Goal: Communication & Community: Answer question/provide support

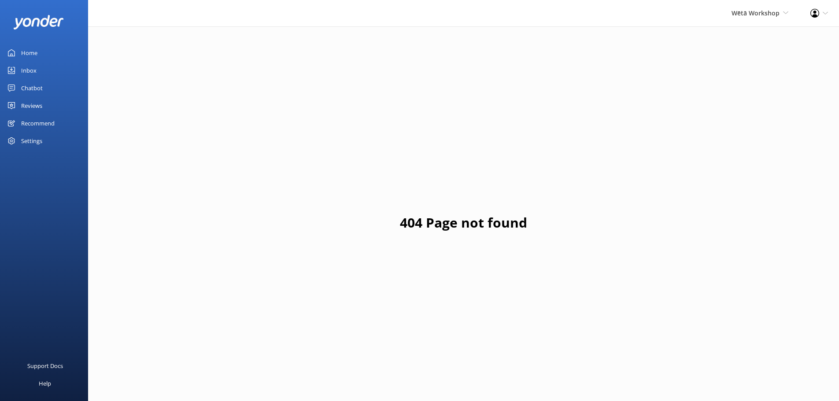
click at [36, 103] on div "Reviews" at bounding box center [31, 106] width 21 height 18
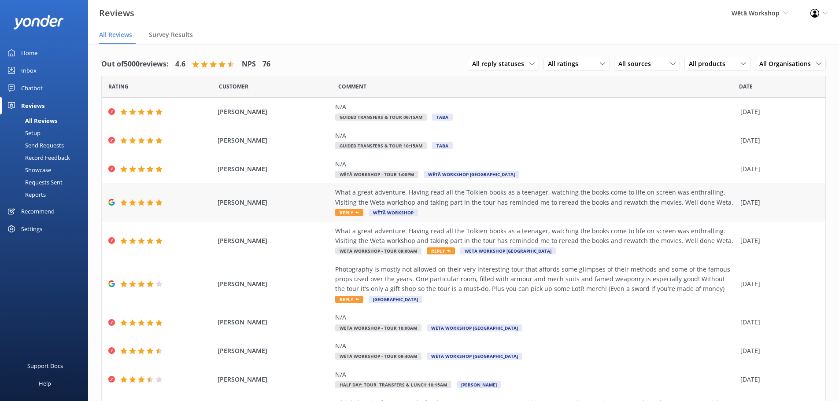
click at [425, 201] on div "What a great adventure. Having read all the Tolkien books as a teenager, watchi…" at bounding box center [535, 198] width 401 height 20
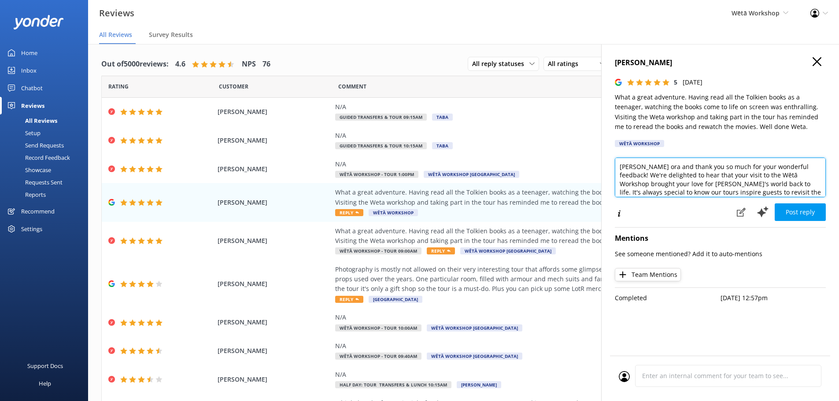
click at [640, 164] on textarea "Kia ora and thank you so much for your wonderful feedback! We're delighted to h…" at bounding box center [720, 178] width 211 height 40
drag, startPoint x: 787, startPoint y: 177, endPoint x: 779, endPoint y: 170, distance: 10.0
click at [779, 170] on textarea "Kia ora Debbie, and thank you so much for your wonderful feedback! We're deligh…" at bounding box center [720, 178] width 211 height 40
click at [787, 172] on textarea "Kia ora Debbie, and thank you so much for your wonderful feedback! We're deligh…" at bounding box center [720, 178] width 211 height 40
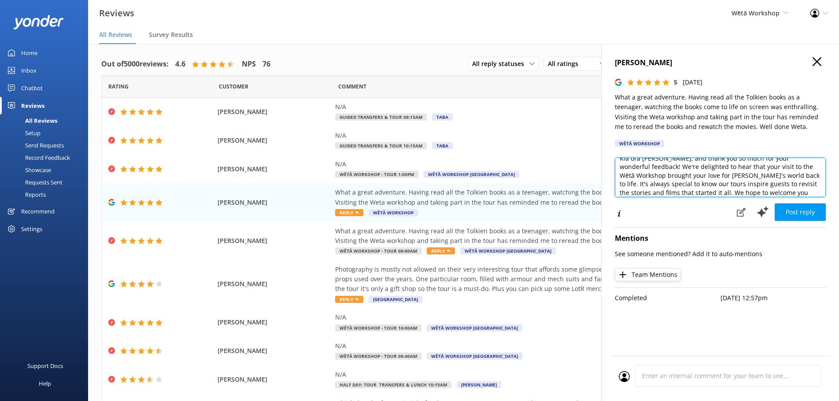
drag, startPoint x: 790, startPoint y: 176, endPoint x: 711, endPoint y: 173, distance: 78.9
click at [711, 173] on textarea "Kia ora Debbie, and thank you so much for your wonderful feedback! We're deligh…" at bounding box center [720, 178] width 211 height 40
click at [750, 173] on textarea "Kia ora Debbie, and thank you so much for your wonderful feedback! We're deligh…" at bounding box center [720, 178] width 211 height 40
drag, startPoint x: 791, startPoint y: 177, endPoint x: 650, endPoint y: 168, distance: 141.7
click at [650, 168] on textarea "Kia ora Debbie, and thank you so much for your wonderful feedback! We're deligh…" at bounding box center [720, 178] width 211 height 40
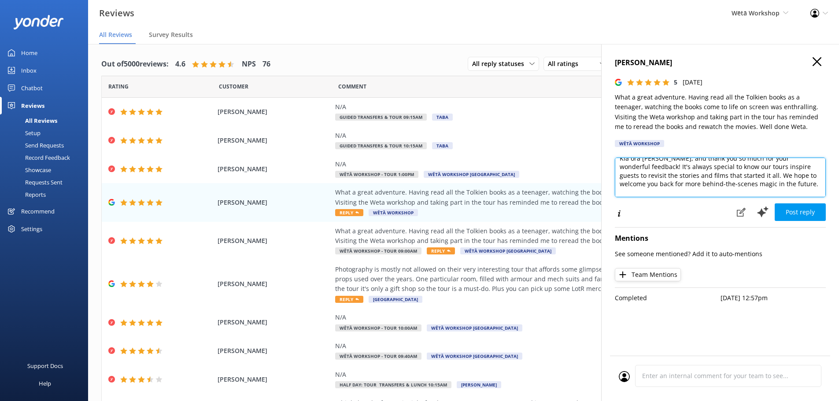
click at [718, 176] on textarea "Kia ora Debbie, and thank you so much for your wonderful feedback! It's always …" at bounding box center [720, 178] width 211 height 40
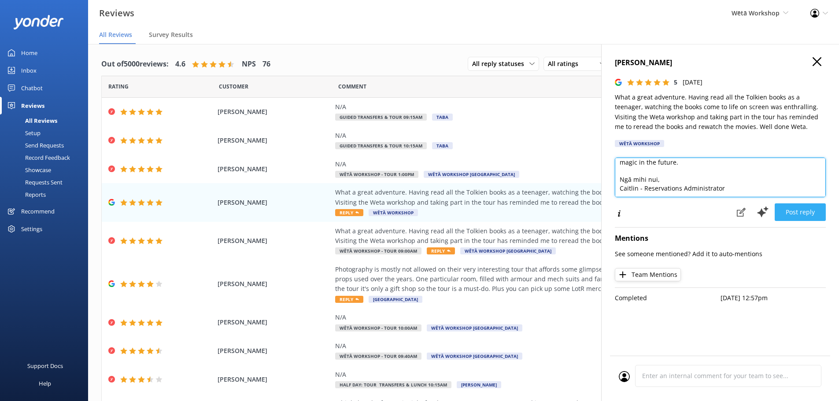
type textarea "Kia ora Debbie, and thank you so much for your wonderful feedback! It's always …"
click at [800, 211] on button "Post reply" at bounding box center [800, 212] width 51 height 18
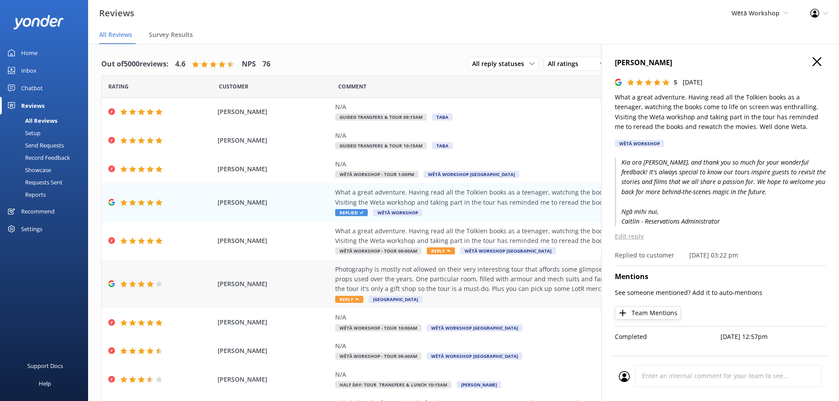
click at [464, 280] on div "Photography is mostly not allowed on their very interesting tour that affords s…" at bounding box center [535, 280] width 401 height 30
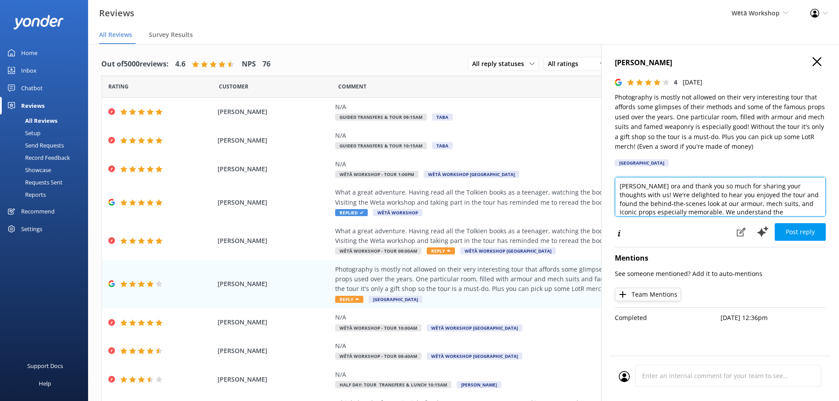
click at [642, 187] on textarea "Kia ora and thank you so much for sharing your thoughts with us! We're delighte…" at bounding box center [720, 197] width 211 height 40
drag, startPoint x: 708, startPoint y: 205, endPoint x: 812, endPoint y: 201, distance: 104.0
click at [812, 201] on textarea "Kia ora Iain, and thank you so much for sharing your thoughts with us! We're de…" at bounding box center [720, 197] width 211 height 40
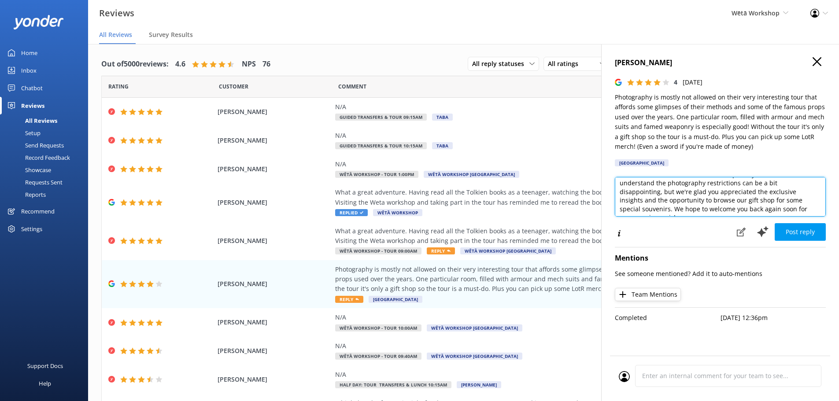
drag, startPoint x: 801, startPoint y: 201, endPoint x: 771, endPoint y: 194, distance: 30.4
click at [771, 194] on textarea "Kia ora Iain, and thank you so much for sharing your thoughts with us! We're de…" at bounding box center [720, 197] width 211 height 40
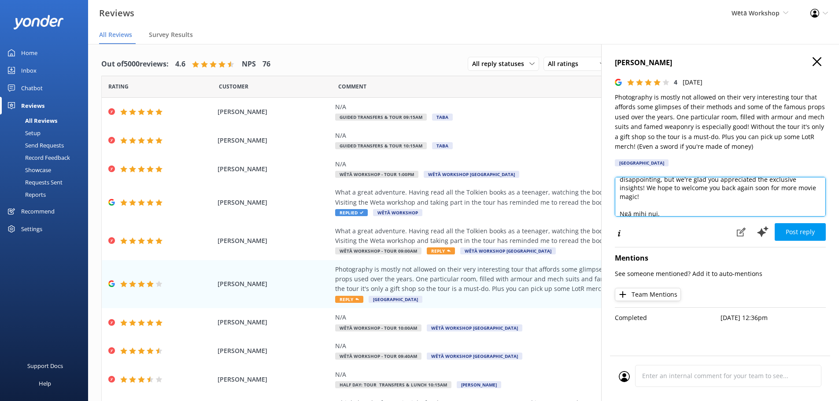
scroll to position [48, 0]
type textarea "Kia ora Iain, and thank you so much for sharing your thoughts with us! We're de…"
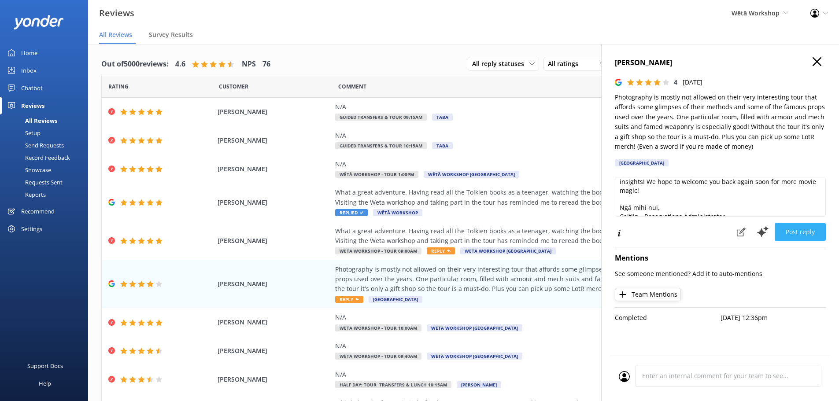
click at [803, 232] on button "Post reply" at bounding box center [800, 232] width 51 height 18
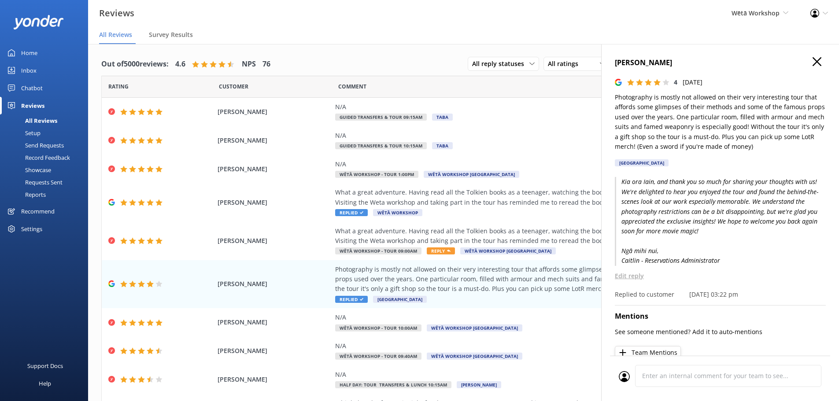
click at [816, 61] on h4 "Iain McMahon" at bounding box center [720, 62] width 211 height 11
click at [814, 63] on icon "button" at bounding box center [816, 61] width 9 height 9
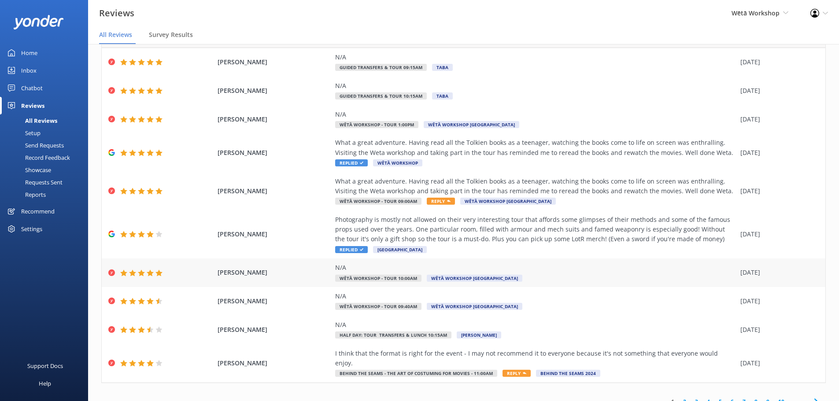
scroll to position [50, 0]
click at [639, 361] on div "I think that the format is right for the event - I may not recommend it to ever…" at bounding box center [535, 363] width 401 height 30
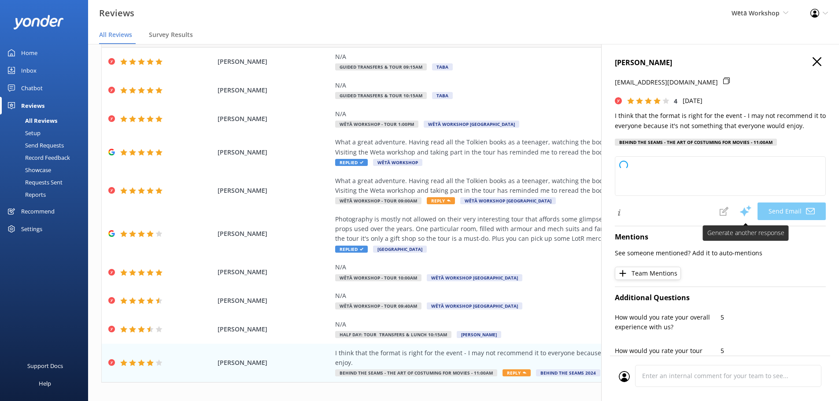
type textarea "Kia ora Leonard, Thank you for taking the time to share your thoughts and for y…"
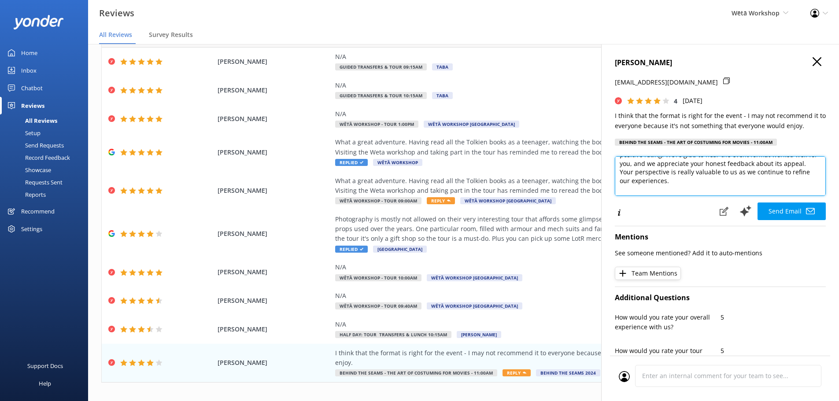
scroll to position [39, 0]
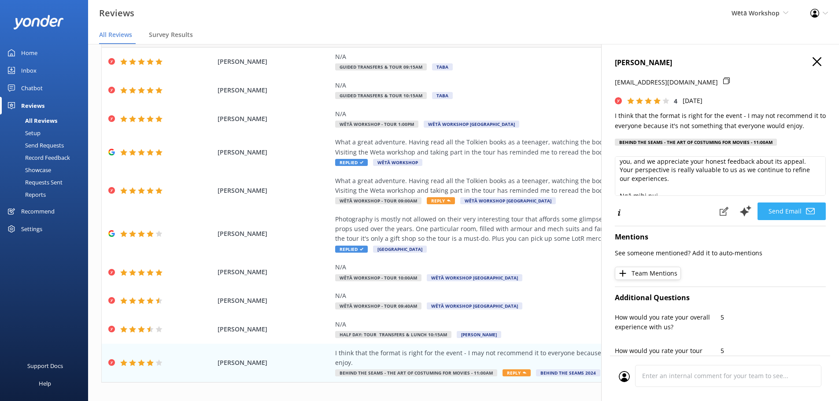
click at [779, 207] on button "Send Email" at bounding box center [791, 212] width 68 height 18
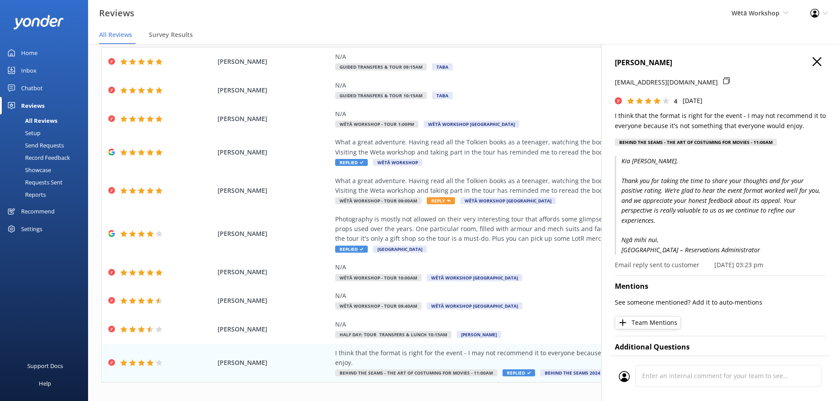
click at [813, 60] on icon "button" at bounding box center [816, 61] width 9 height 9
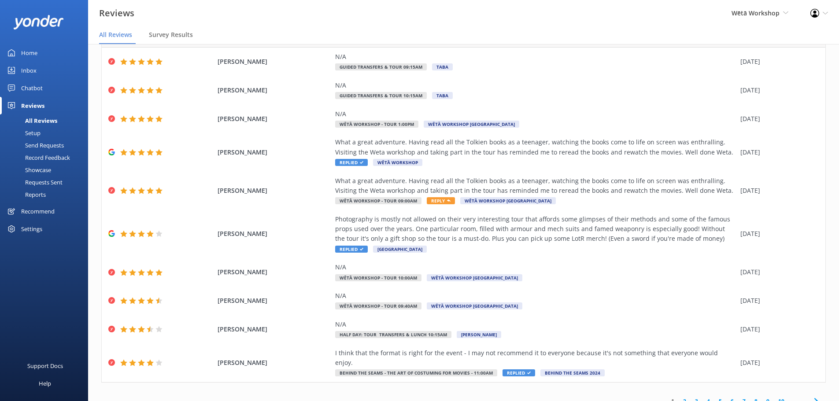
click at [680, 397] on link "2" at bounding box center [685, 401] width 12 height 8
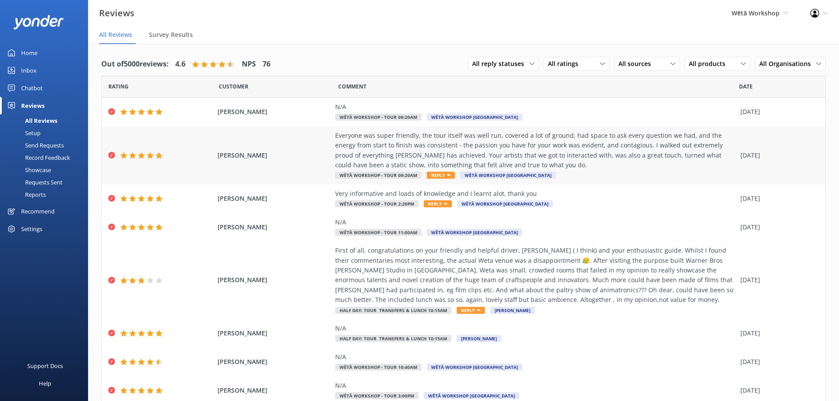
click at [512, 156] on div "Everyone was super friendly, the tour itself was well run, covered a lot of gro…" at bounding box center [535, 151] width 401 height 40
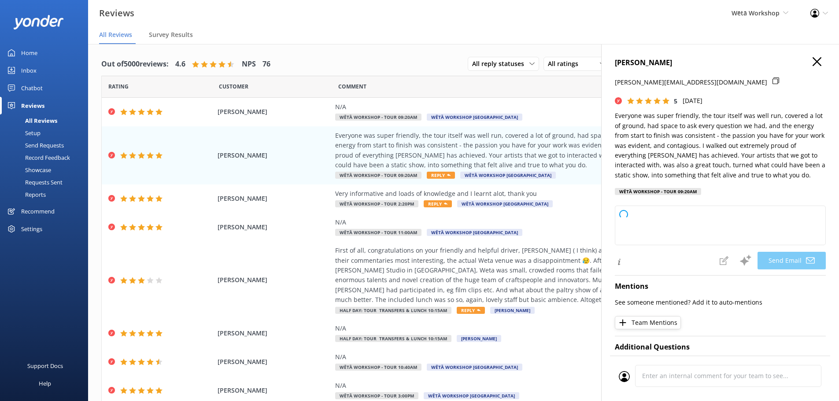
type textarea "Kia ora Tanya, Thank you so much for your wonderful feedback! We're delighted t…"
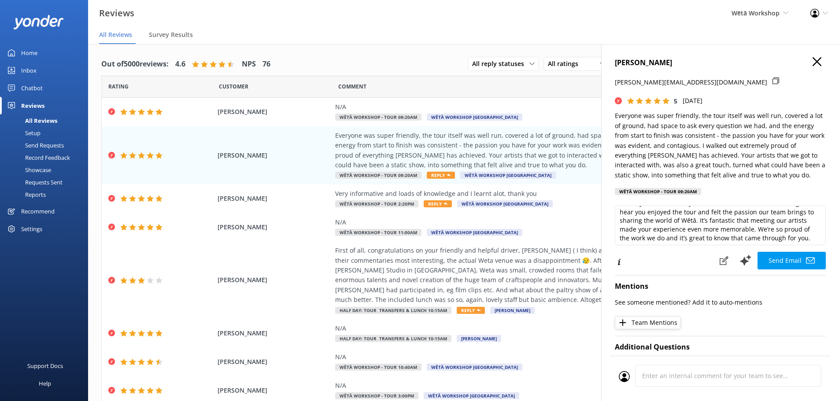
scroll to position [44, 0]
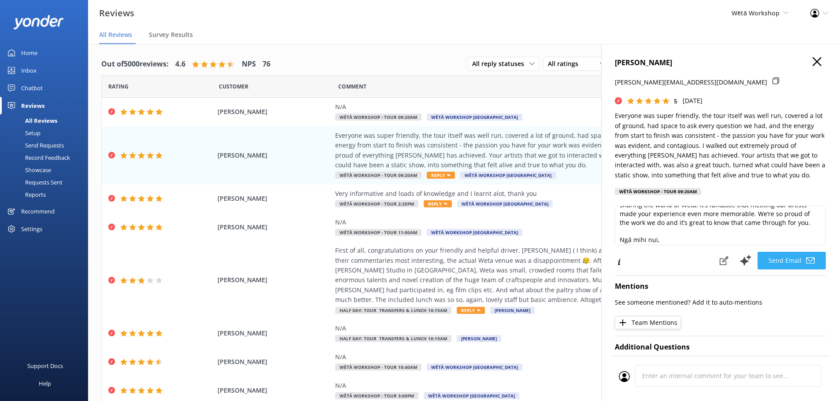
click at [778, 258] on button "Send Email" at bounding box center [791, 261] width 68 height 18
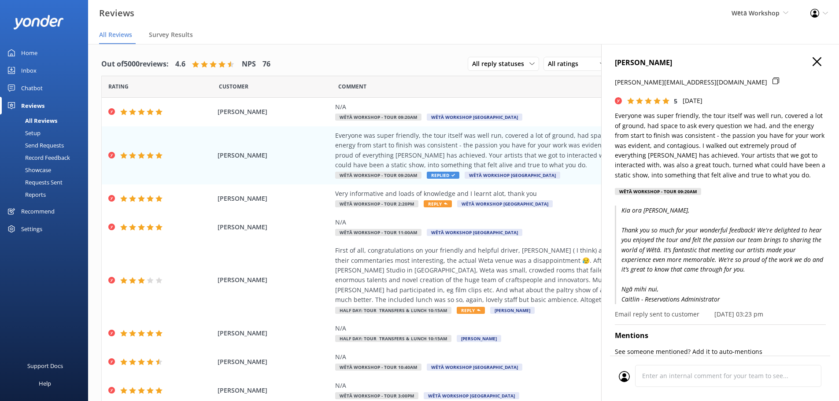
click at [815, 63] on h4 "TANYA POUWHARE" at bounding box center [720, 62] width 211 height 11
click at [812, 62] on icon "button" at bounding box center [816, 61] width 9 height 9
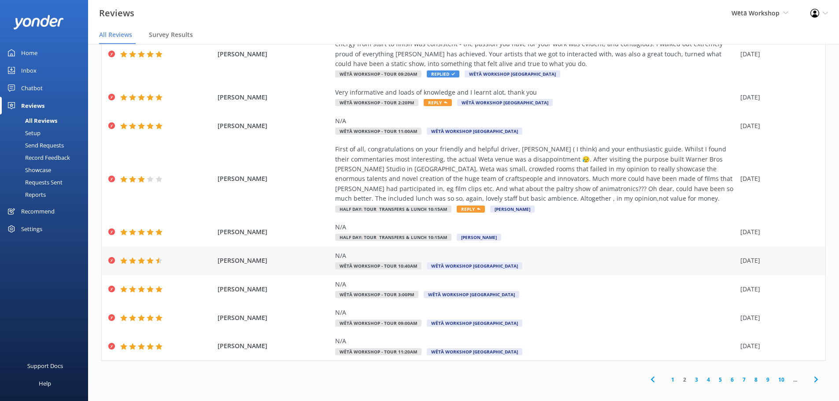
scroll to position [18, 0]
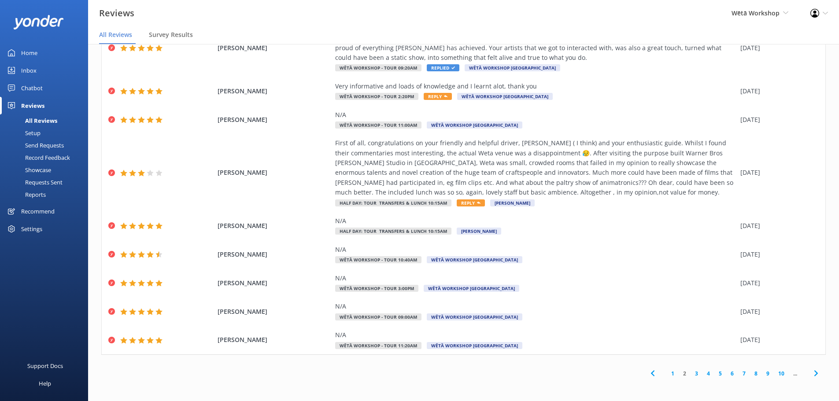
click at [690, 372] on link "3" at bounding box center [696, 373] width 12 height 8
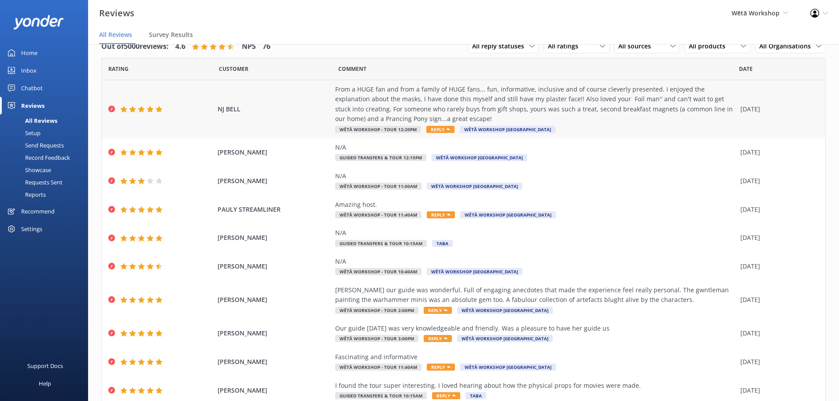
click at [518, 95] on div "From a HUGE fan and from a family of HUGE fans... fun, informative, inclusive a…" at bounding box center [535, 105] width 401 height 40
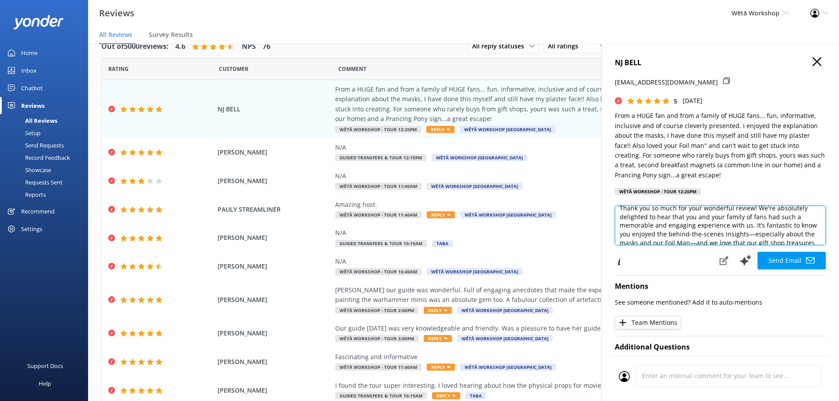
scroll to position [30, 0]
drag, startPoint x: 764, startPoint y: 229, endPoint x: 725, endPoint y: 235, distance: 38.7
click at [725, 235] on textarea "Kia ora NJ, Thank you so much for your wonderful review! We're absolutely delig…" at bounding box center [720, 226] width 211 height 40
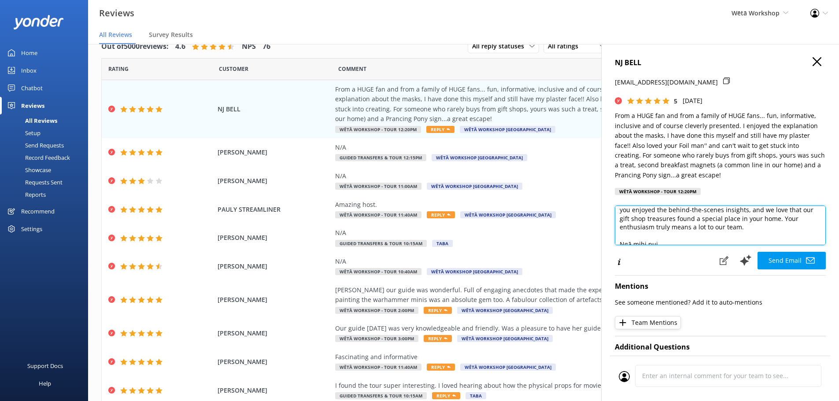
scroll to position [27, 0]
drag, startPoint x: 668, startPoint y: 238, endPoint x: 645, endPoint y: 236, distance: 23.8
click at [645, 236] on textarea "Kia ora NJ, Thank you so much for your wonderful review! We're absolutely delig…" at bounding box center [720, 226] width 211 height 40
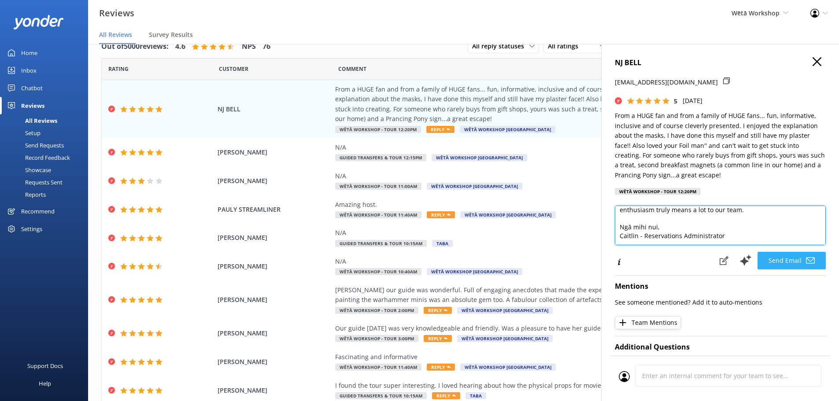
type textarea "Kia ora NJ, Thank you so much for your wonderful review! We're absolutely delig…"
click at [795, 269] on button "Send Email" at bounding box center [791, 261] width 68 height 18
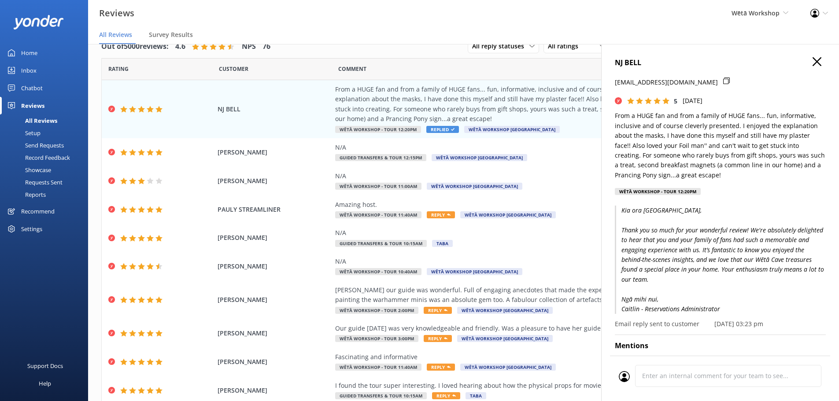
click at [812, 66] on icon "button" at bounding box center [816, 61] width 9 height 9
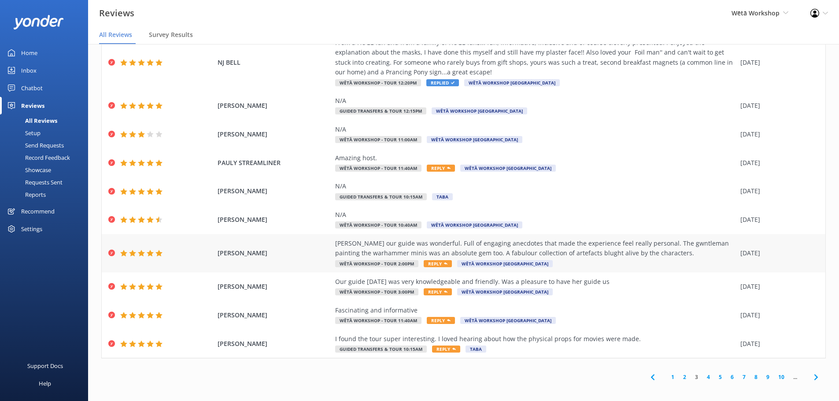
scroll to position [50, 0]
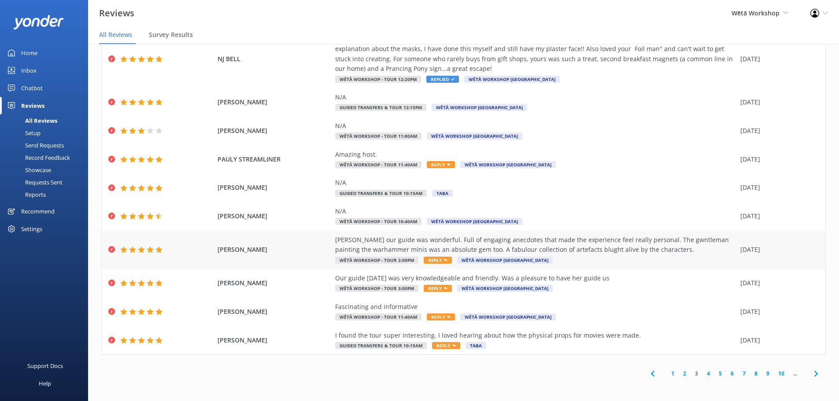
click at [635, 244] on div "Taylor our guide was wonderful. Full of engaging anecdotes that made the experi…" at bounding box center [535, 245] width 401 height 20
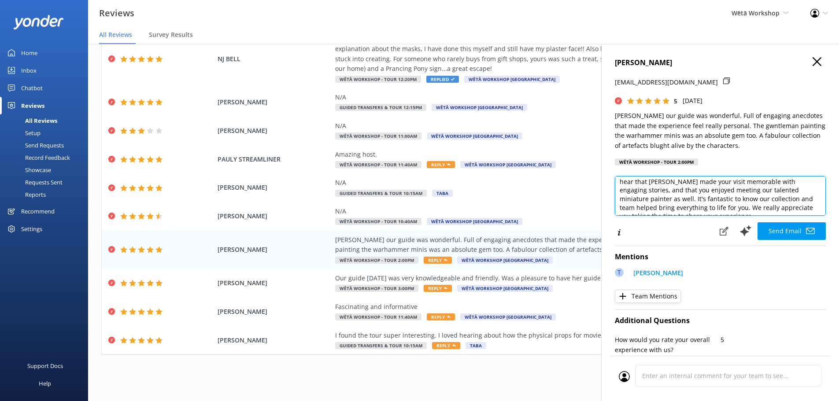
scroll to position [31, 0]
drag, startPoint x: 661, startPoint y: 198, endPoint x: 643, endPoint y: 190, distance: 19.3
click at [643, 190] on textarea "Kia ora Kirsty, Thank you so much for your lovely feedback! We're delighted to …" at bounding box center [720, 196] width 211 height 40
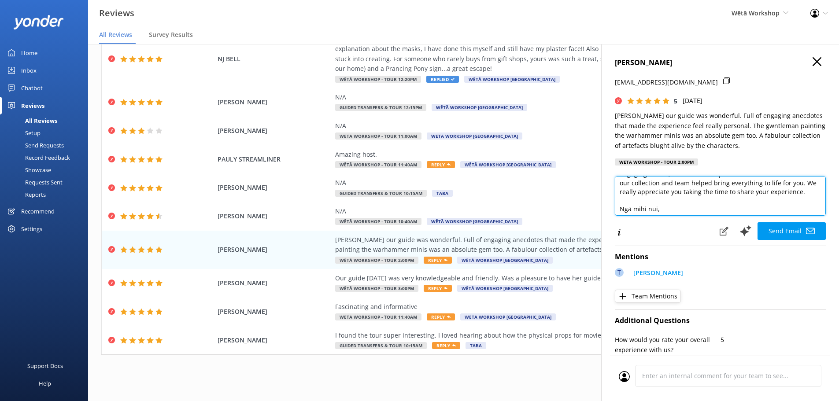
scroll to position [56, 0]
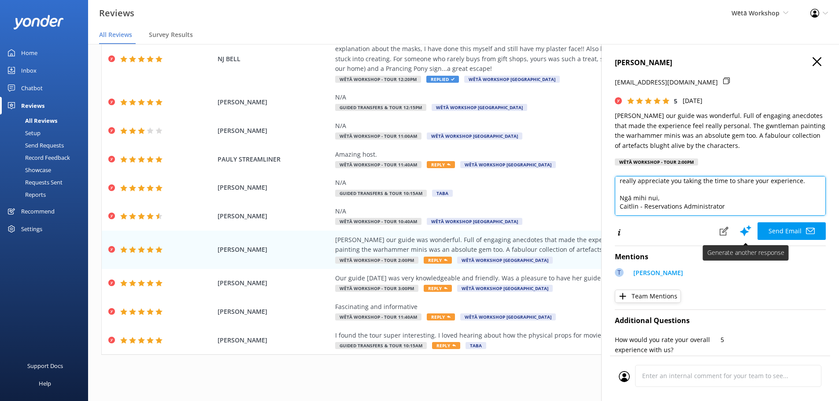
type textarea "Kia ora Kirsty, Thank you so much for your lovely feedback! We're delighted to …"
click at [772, 236] on button "Send Email" at bounding box center [791, 231] width 68 height 18
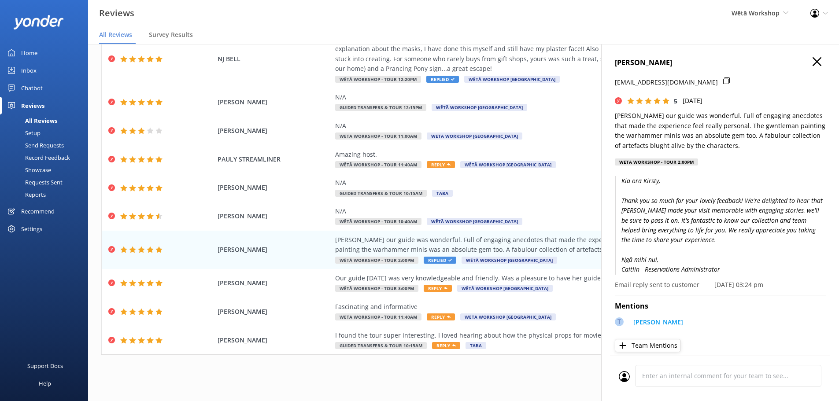
click at [812, 59] on icon "button" at bounding box center [816, 61] width 9 height 9
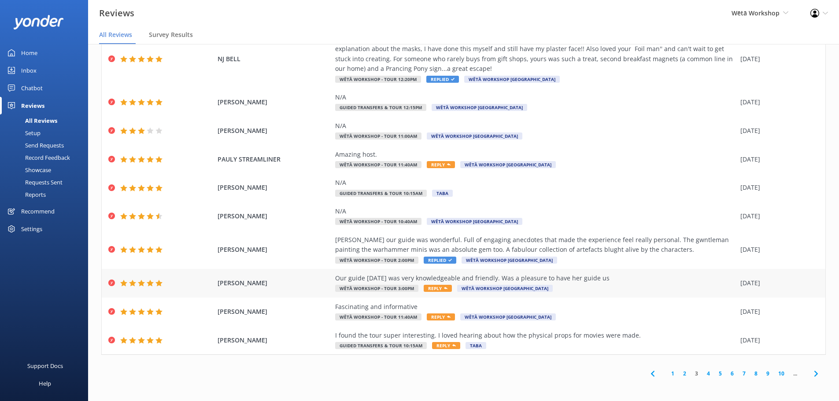
click at [541, 288] on div "Our guide Tuesday was very knowledgeable and friendly. Was a pleasure to have h…" at bounding box center [535, 283] width 401 height 20
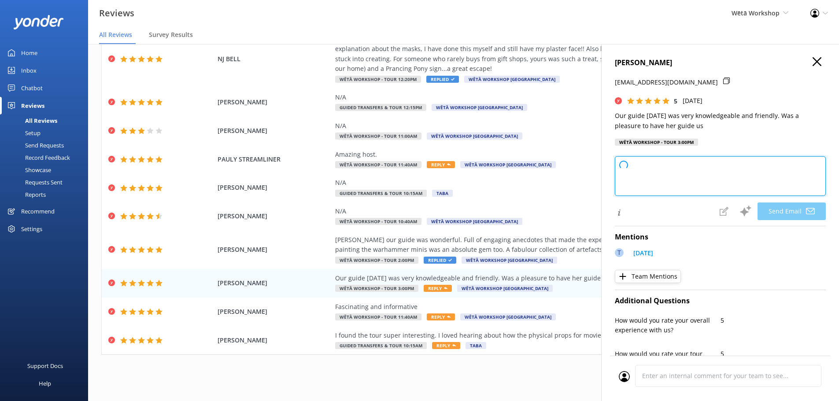
click at [684, 184] on textarea at bounding box center [720, 176] width 211 height 40
type textarea "Kia ora Debbie, Thank you so much for your wonderful feedback! We're delighted …"
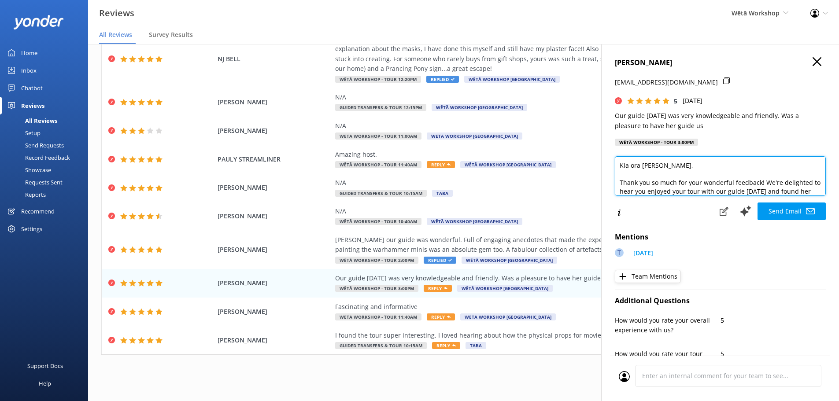
scroll to position [44, 0]
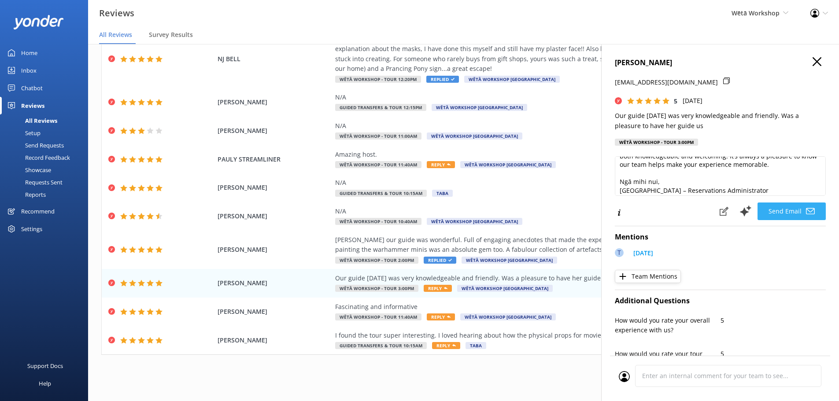
click at [772, 210] on button "Send Email" at bounding box center [791, 212] width 68 height 18
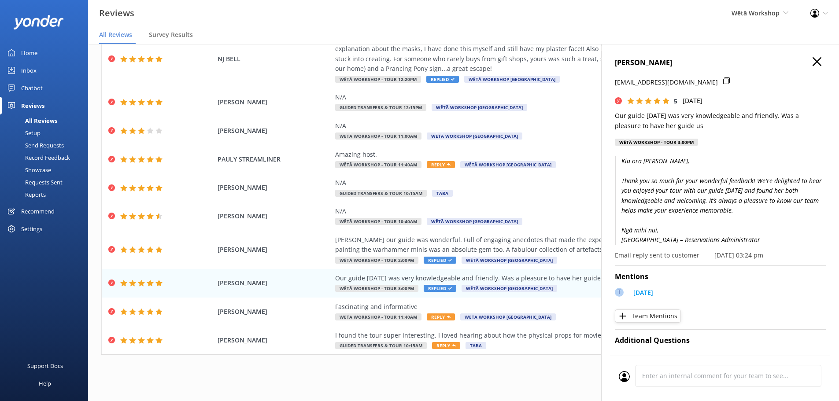
click at [815, 55] on div "DEBBIE PETTERD petterdfamily@xtra.co.nz 5 Sun, 28th Sep 2025 Our guide Tuesday …" at bounding box center [720, 244] width 238 height 401
click at [812, 63] on icon "button" at bounding box center [816, 61] width 9 height 9
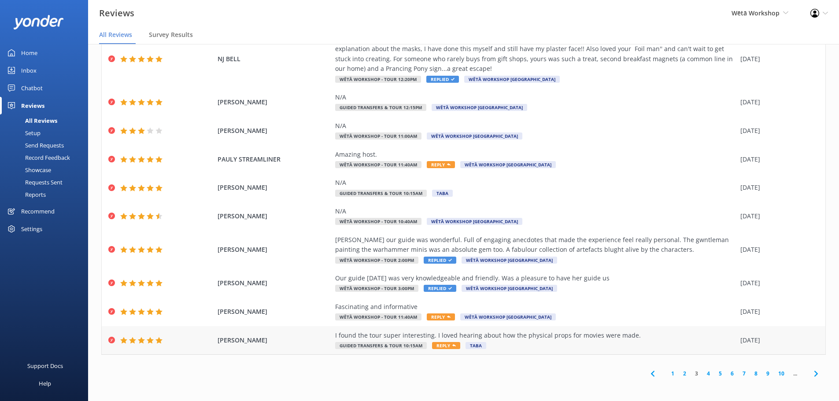
click at [498, 331] on div "I found the tour super interesting. I loved hearing about how the physical prop…" at bounding box center [535, 336] width 401 height 10
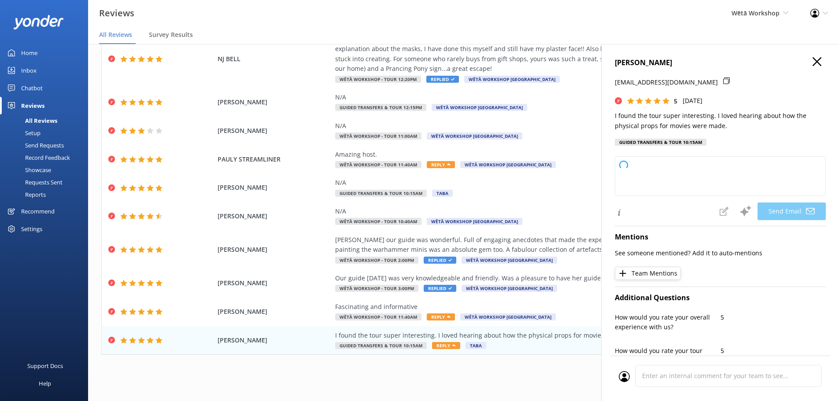
type textarea "Kia ora Fiona, Thank you so much for your wonderful feedback! We're delighted t…"
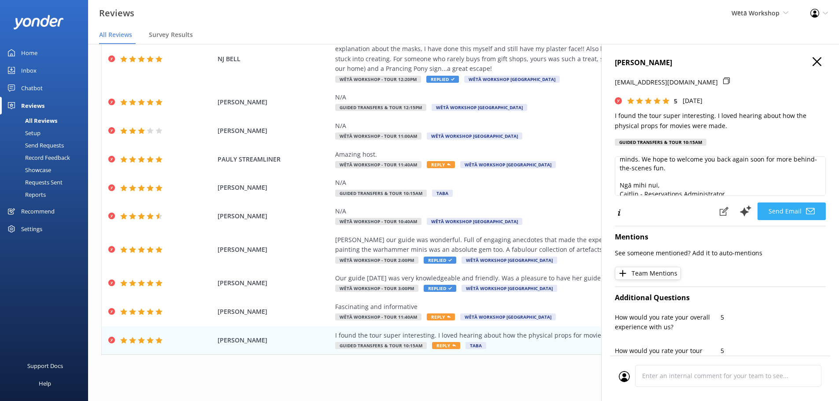
scroll to position [56, 0]
click at [782, 216] on button "Send Email" at bounding box center [791, 212] width 68 height 18
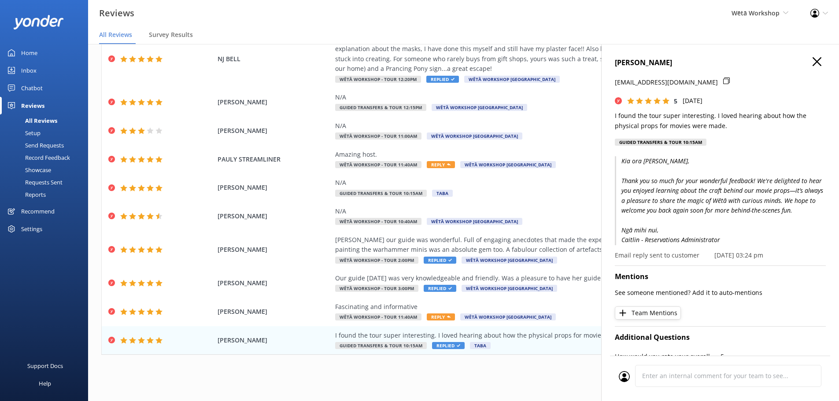
click at [812, 51] on div "FIONA BAYLIS fkbaylis@gmail.com 5 Sun, 28th Sep 2025 I found the tour super int…" at bounding box center [720, 244] width 238 height 401
click at [808, 53] on div "FIONA BAYLIS fkbaylis@gmail.com 5 Sun, 28th Sep 2025 I found the tour super int…" at bounding box center [720, 244] width 238 height 401
click at [812, 63] on icon "button" at bounding box center [816, 61] width 9 height 9
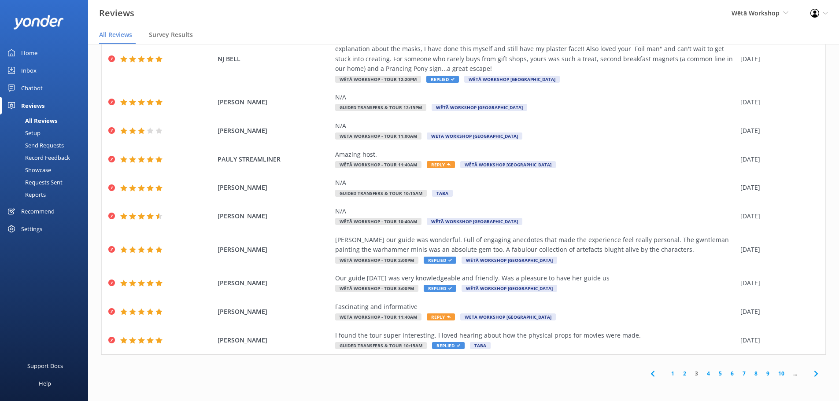
click at [702, 374] on link "4" at bounding box center [708, 373] width 12 height 8
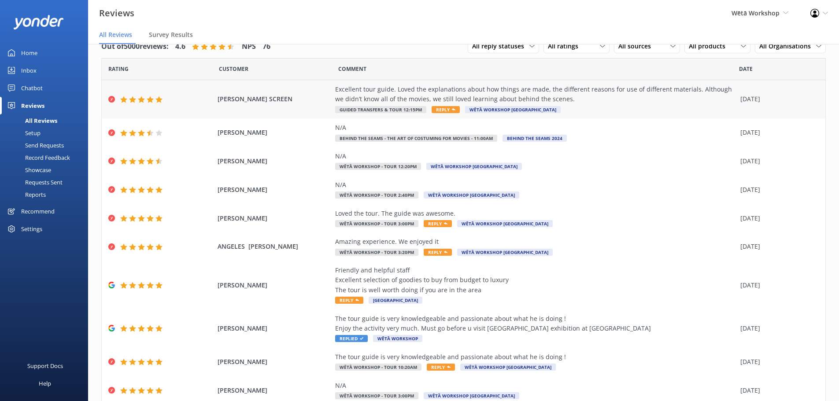
click at [524, 107] on span "Wētā Workshop Wellington" at bounding box center [513, 109] width 96 height 7
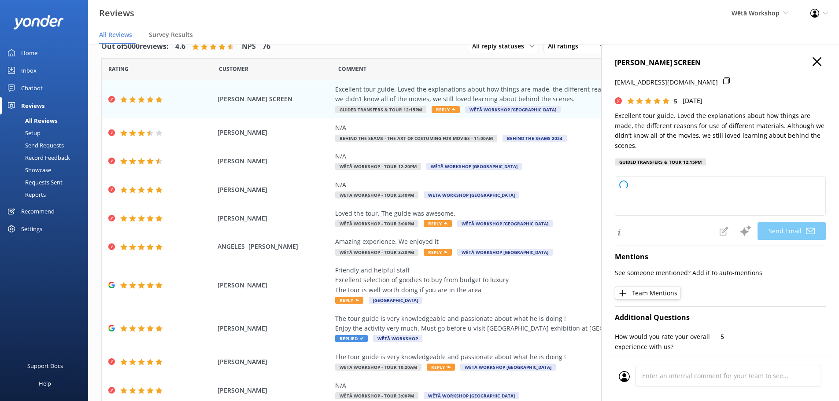
type textarea "Kia ora Aimee, Thank you so much for your wonderful feedback! We're delighted t…"
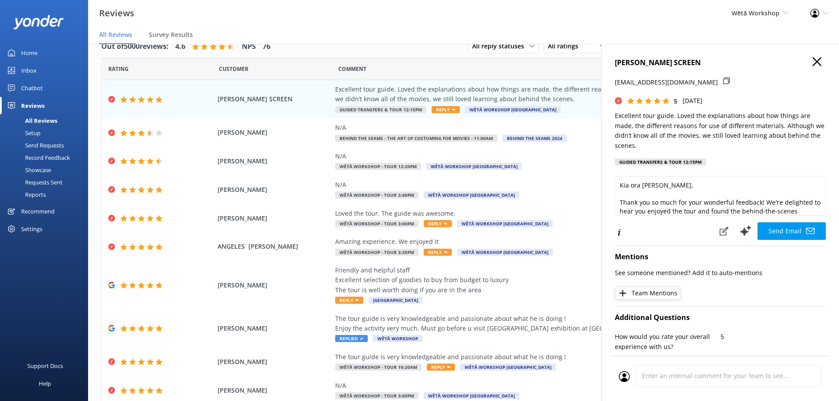
scroll to position [44, 0]
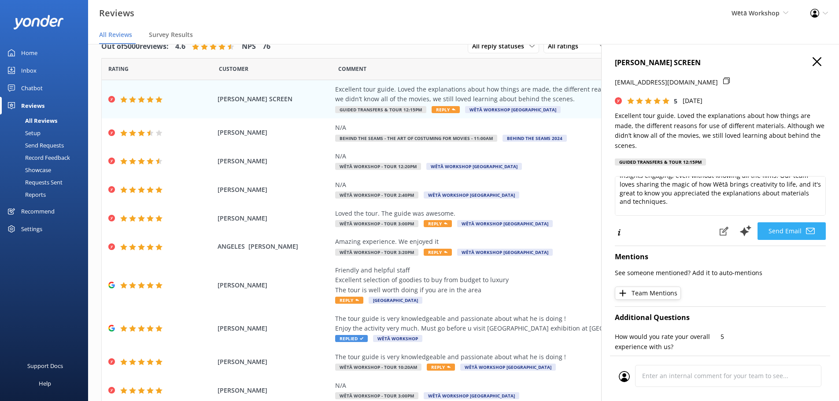
click at [774, 233] on button "Send Email" at bounding box center [791, 231] width 68 height 18
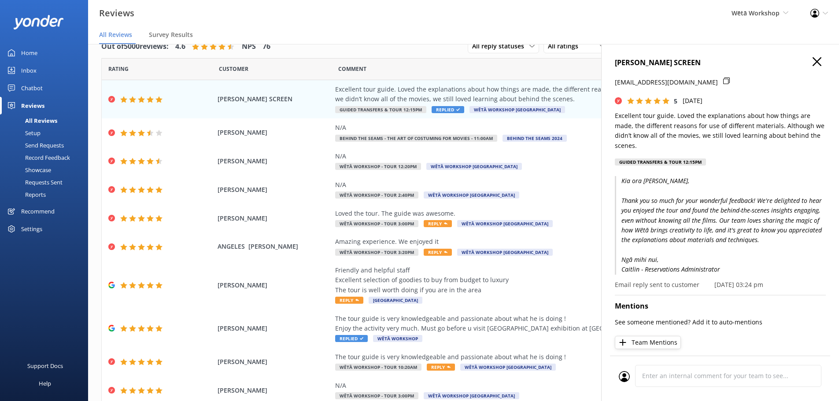
click at [813, 59] on icon "button" at bounding box center [816, 61] width 9 height 9
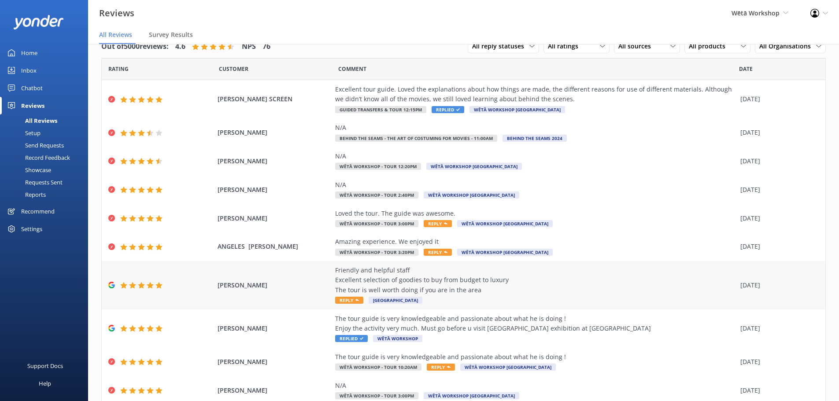
click at [549, 298] on div "Friendly and helpful staff Excellent selection of goodies to buy from budget to…" at bounding box center [535, 286] width 401 height 40
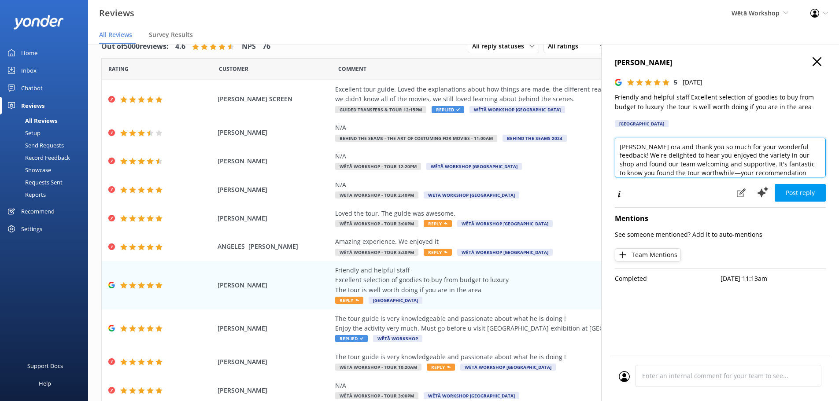
click at [641, 150] on textarea "Kia ora and thank you so much for your wonderful feedback! We're delighted to h…" at bounding box center [720, 158] width 211 height 40
click at [715, 173] on textarea "Kia ora Jay, and thank you so much for your wonderful feedback! We're delighted…" at bounding box center [720, 158] width 211 height 40
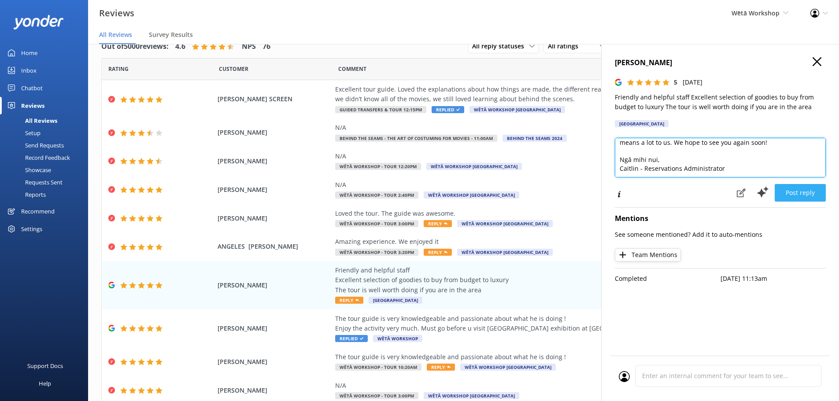
scroll to position [39, 0]
type textarea "Kia ora Jay, and thank you so much for your wonderful feedback! We're delighted…"
click at [793, 197] on button "Post reply" at bounding box center [800, 193] width 51 height 18
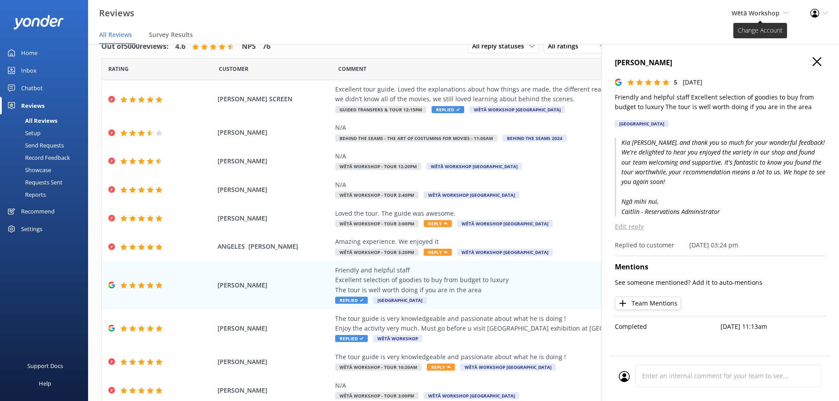
drag, startPoint x: 774, startPoint y: 13, endPoint x: 771, endPoint y: 18, distance: 5.7
click at [774, 13] on span "Wētā Workshop" at bounding box center [755, 13] width 48 height 8
click at [770, 55] on link "Wētā Workshop Unleashed" at bounding box center [756, 58] width 88 height 21
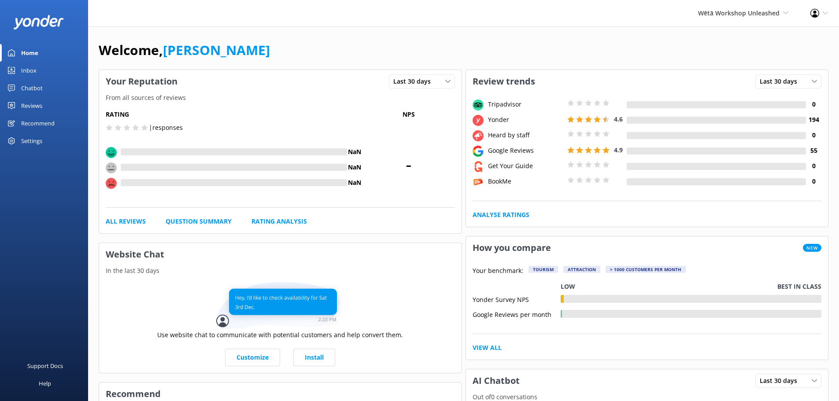
click at [38, 103] on div "Reviews" at bounding box center [31, 106] width 21 height 18
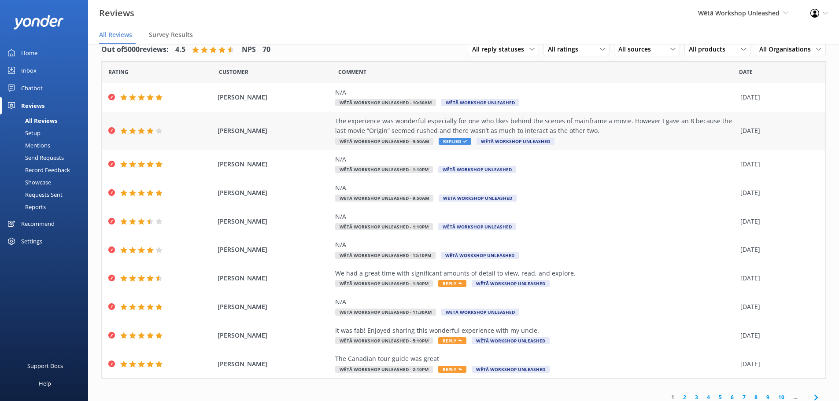
scroll to position [21, 0]
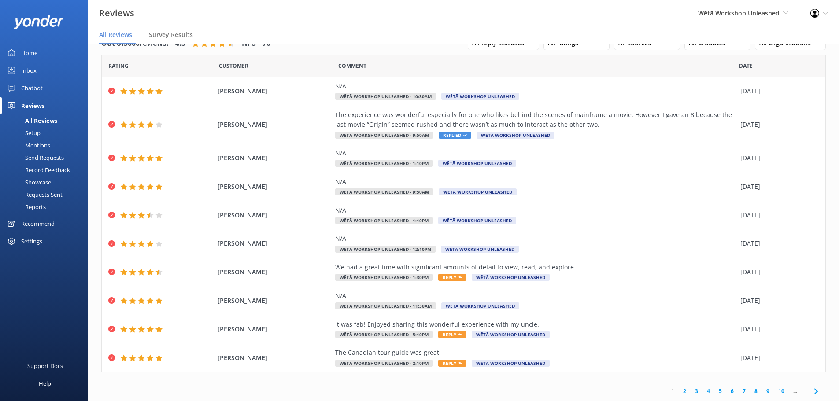
click at [680, 391] on link "2" at bounding box center [685, 391] width 12 height 8
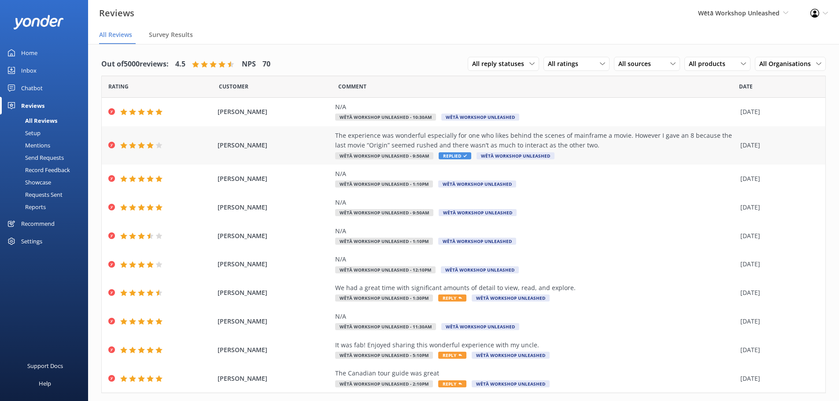
click at [577, 148] on div "The experience was wonderful especially for one who likes behind the scenes of …" at bounding box center [535, 141] width 401 height 20
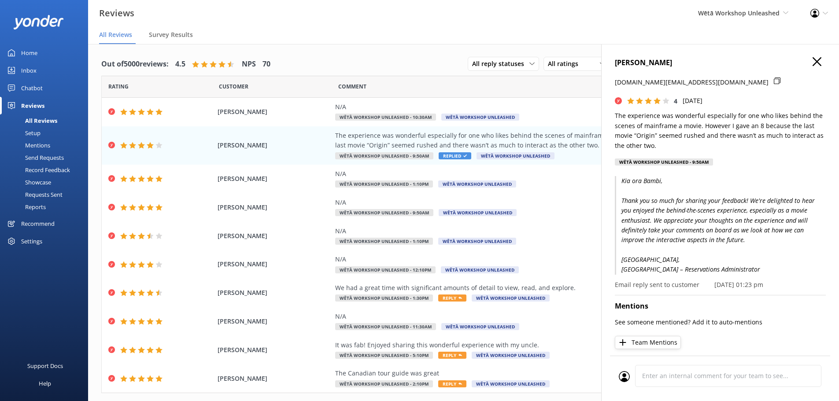
click at [812, 62] on use "button" at bounding box center [816, 61] width 9 height 9
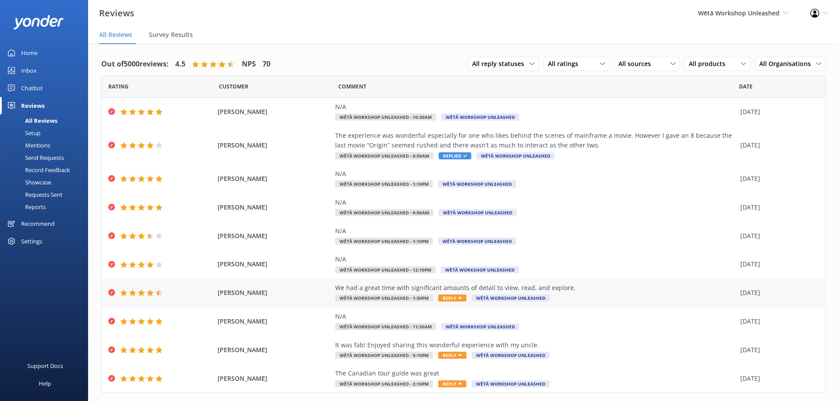
scroll to position [21, 0]
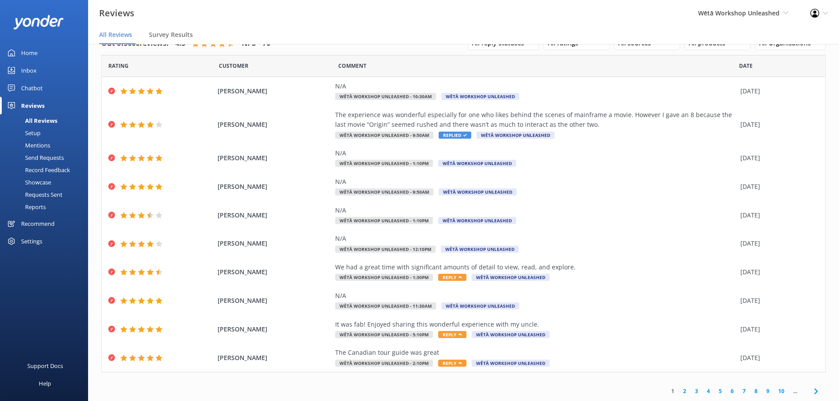
click at [679, 390] on link "2" at bounding box center [685, 391] width 12 height 8
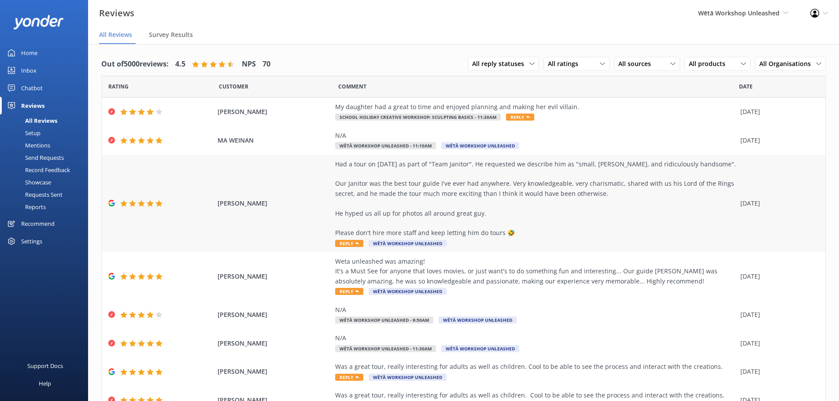
click at [635, 210] on div "Had a tour on [DATE] as part of "Team Janitor". He requested we describe him as…" at bounding box center [535, 198] width 401 height 79
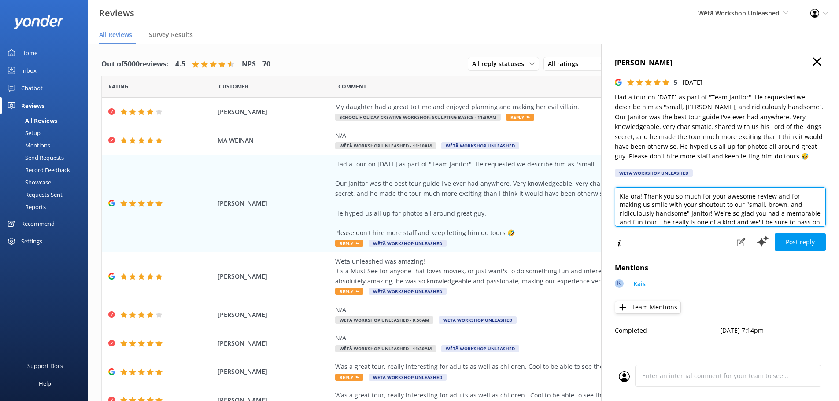
click at [639, 196] on textarea "Kia ora! Thank you so much for your awesome review and for making us smile with…" at bounding box center [720, 207] width 211 height 40
drag, startPoint x: 709, startPoint y: 214, endPoint x: 738, endPoint y: 202, distance: 31.6
click at [738, 202] on textarea "Kia [PERSON_NAME]! Thank you so much for your awesome review and for making us …" at bounding box center [720, 207] width 211 height 40
click at [714, 215] on textarea "Kia [PERSON_NAME]! Thank you so much for your awesome review and for making us …" at bounding box center [720, 207] width 211 height 40
drag, startPoint x: 796, startPoint y: 214, endPoint x: 710, endPoint y: 213, distance: 85.9
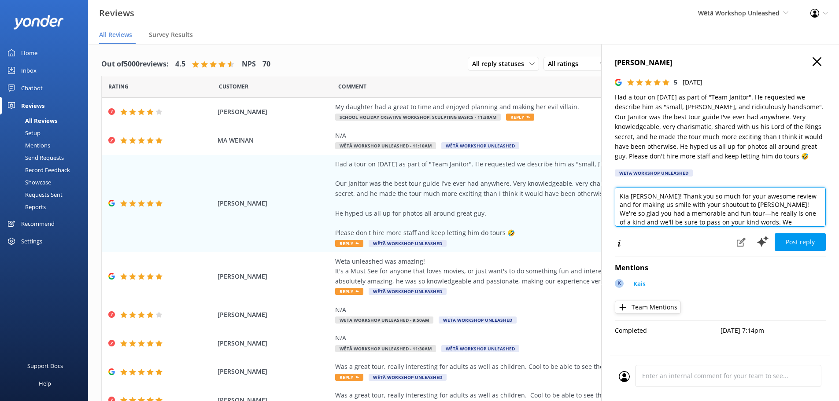
click at [710, 213] on textarea "Kia [PERSON_NAME]! Thank you so much for your awesome review and for making us …" at bounding box center [720, 207] width 211 height 40
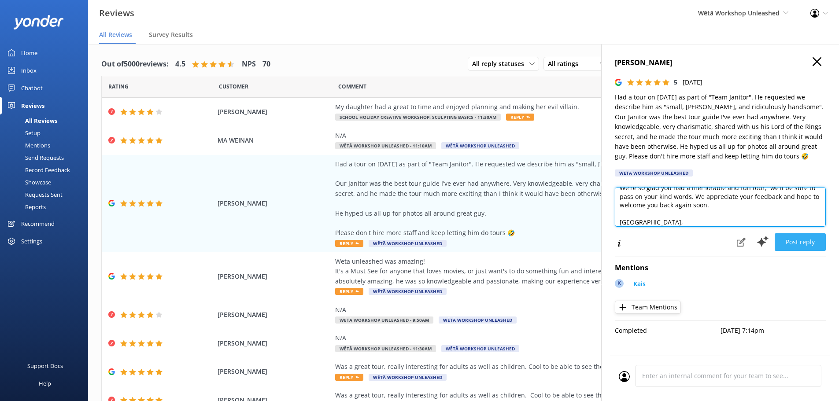
type textarea "Kia [PERSON_NAME]! Thank you so much for your awesome review and for making us …"
click at [810, 240] on button "Post reply" at bounding box center [800, 242] width 51 height 18
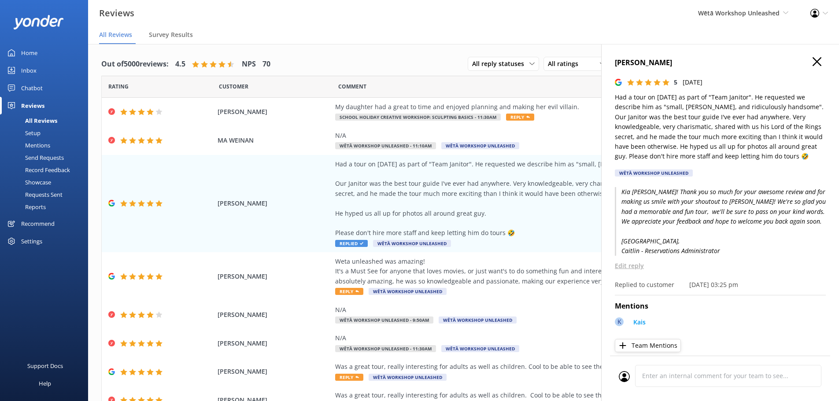
click at [812, 59] on icon "button" at bounding box center [816, 61] width 9 height 9
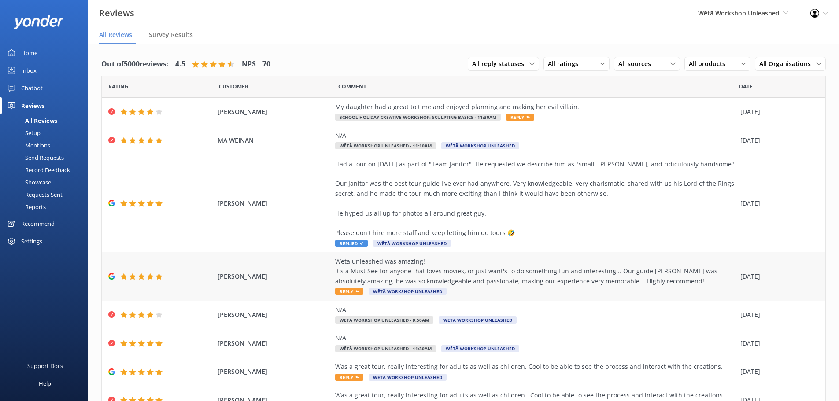
scroll to position [44, 0]
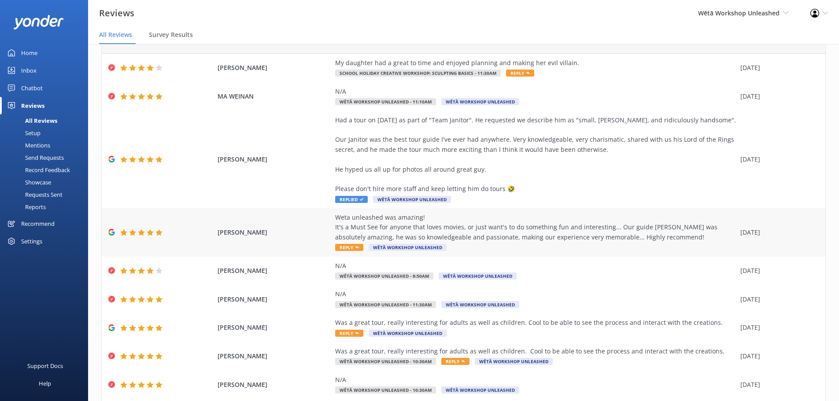
click at [555, 235] on div "Weta unleashed was amazing! It's a Must See for anyone that loves movies, or ju…" at bounding box center [535, 228] width 401 height 30
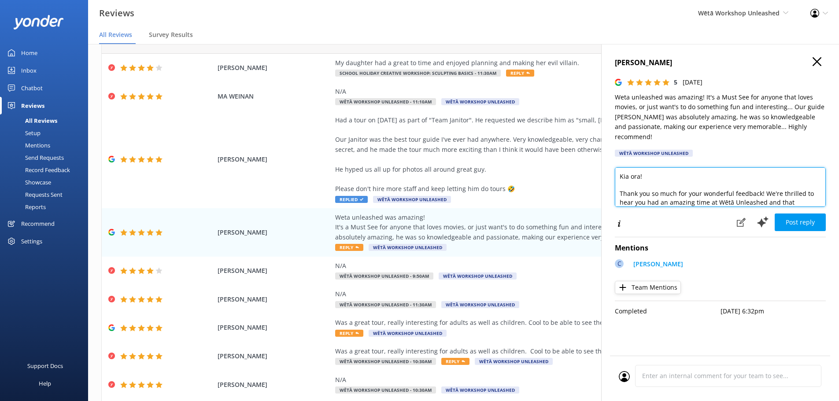
click at [639, 176] on textarea "Kia ora! Thank you so much for your wonderful feedback! We're thrilled to hear …" at bounding box center [720, 187] width 211 height 40
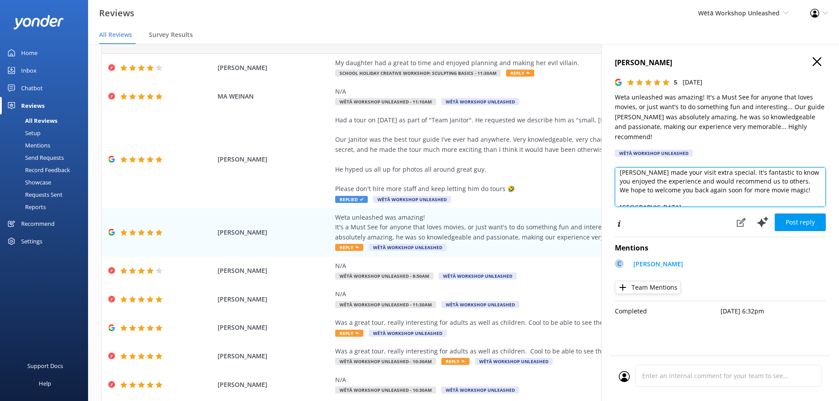
scroll to position [51, 0]
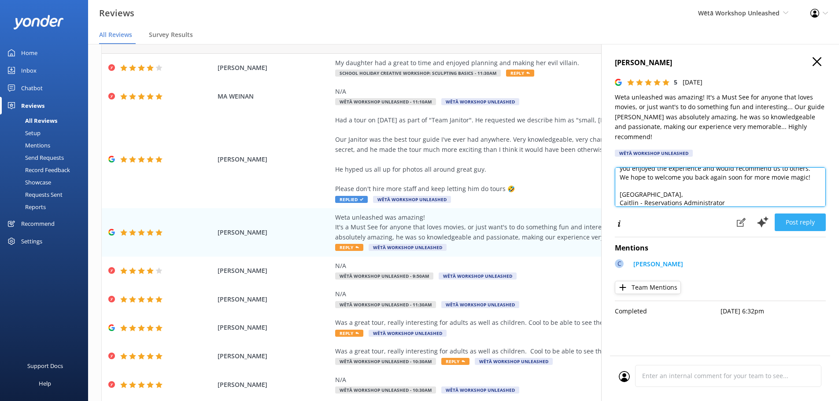
type textarea "Kia ora [PERSON_NAME]! Thank you so much for your wonderful feedback! We're thr…"
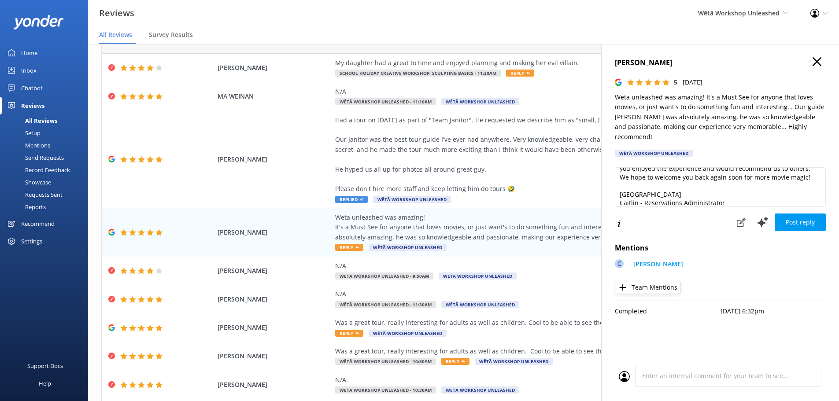
click at [809, 225] on button "Post reply" at bounding box center [800, 223] width 51 height 18
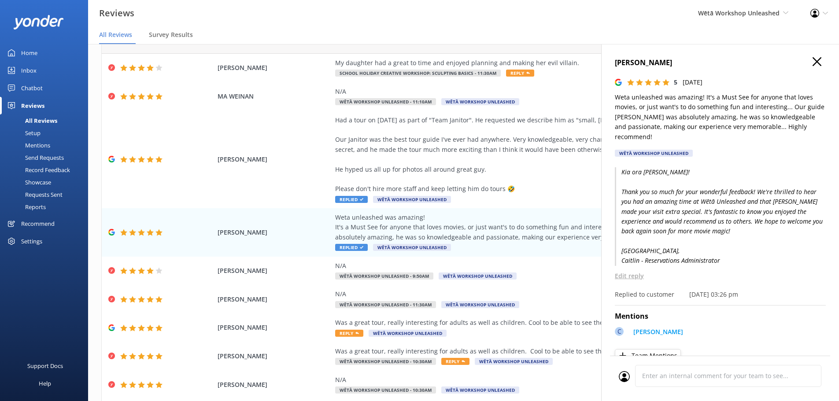
click at [819, 58] on h4 "[PERSON_NAME]" at bounding box center [720, 62] width 211 height 11
click at [483, 319] on div "Was a great tour, really interesting for adults as well as children. Cool to be…" at bounding box center [535, 323] width 401 height 10
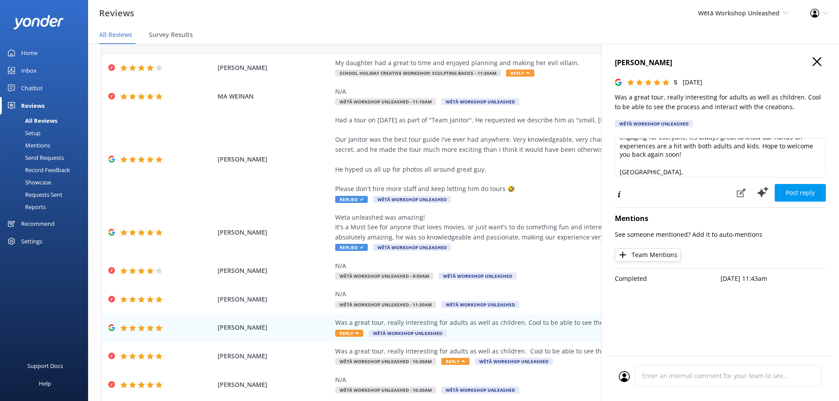
scroll to position [0, 0]
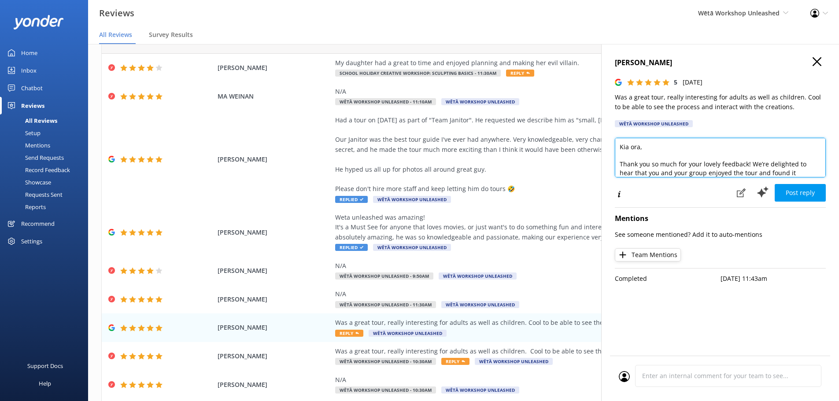
click at [640, 147] on textarea "Kia ora, Thank you so much for your lovely feedback! We’re delighted to hear th…" at bounding box center [720, 158] width 211 height 40
click at [652, 149] on textarea "Kia ora Kederry, Thank you so much for your lovely feedback! We’re delighted to…" at bounding box center [720, 158] width 211 height 40
click at [776, 174] on textarea "Kia [PERSON_NAME], Thank you so much for your lovely feedback! We’re delighted …" at bounding box center [720, 158] width 211 height 40
type textarea "Kia [PERSON_NAME], Thank you so much for your lovely feedback! We’re delighted …"
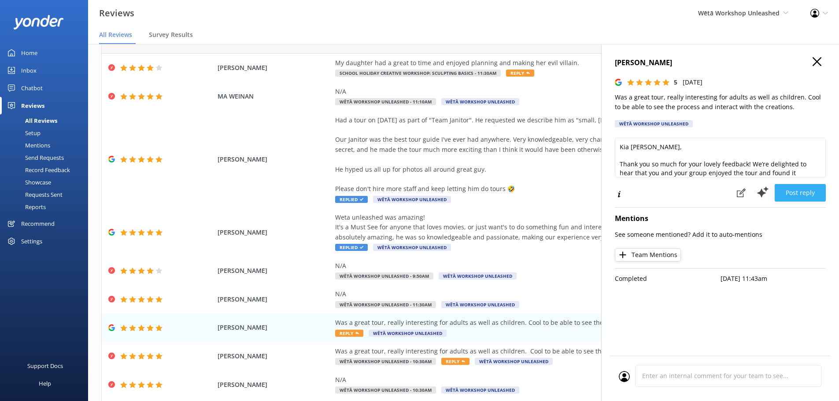
click at [789, 190] on button "Post reply" at bounding box center [800, 193] width 51 height 18
